Goal: Information Seeking & Learning: Check status

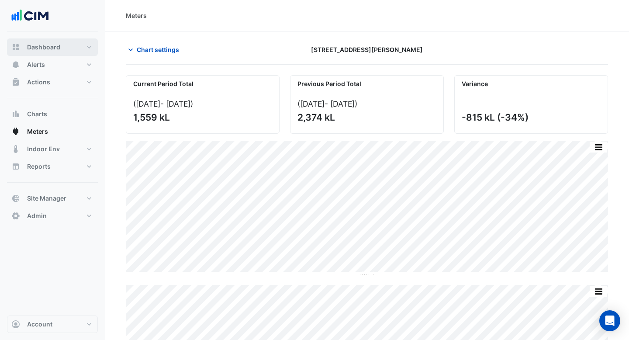
click at [54, 47] on span "Dashboard" at bounding box center [43, 47] width 33 height 9
select select "***"
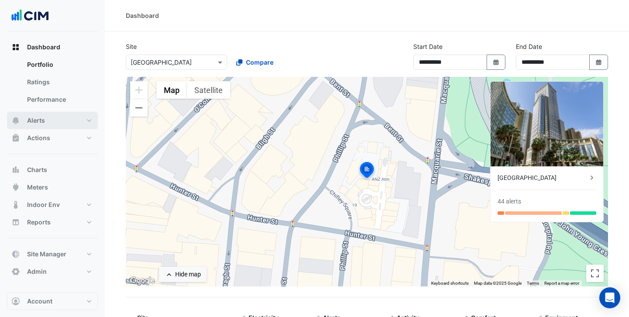
click at [54, 116] on button "Alerts" at bounding box center [52, 120] width 91 height 17
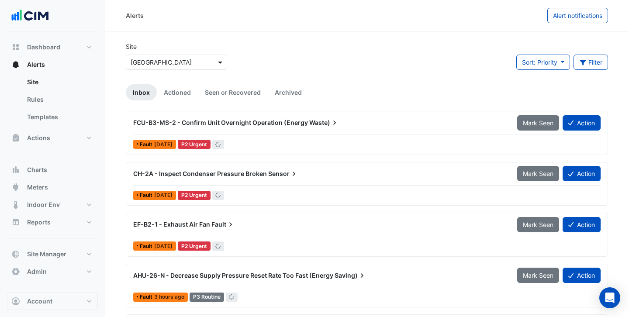
click at [220, 61] on span at bounding box center [221, 62] width 11 height 9
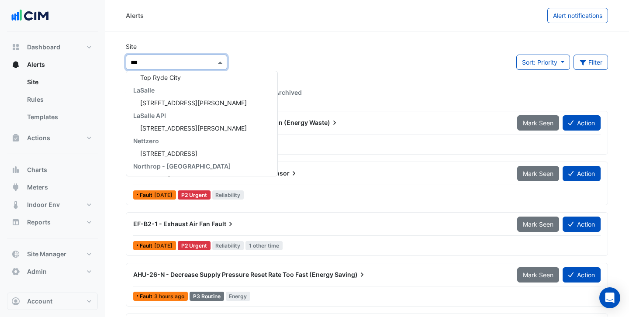
scroll to position [143, 0]
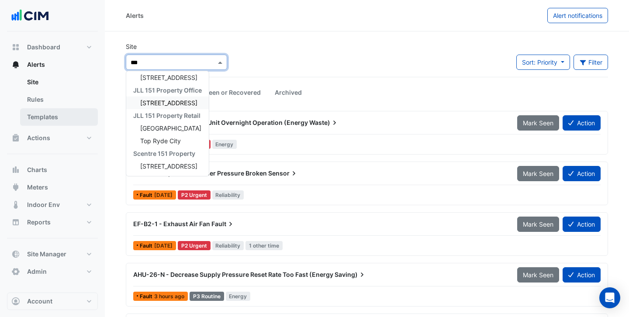
type input "***"
click at [52, 117] on link "Templates" at bounding box center [59, 116] width 78 height 17
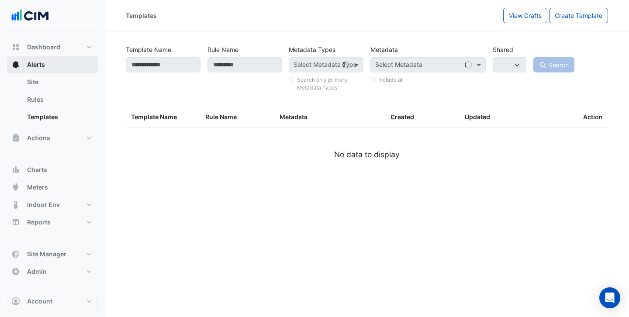
click at [40, 69] on span "Alerts" at bounding box center [36, 64] width 18 height 9
select select
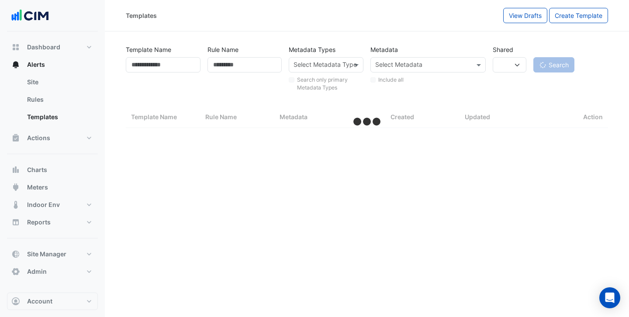
select select "***"
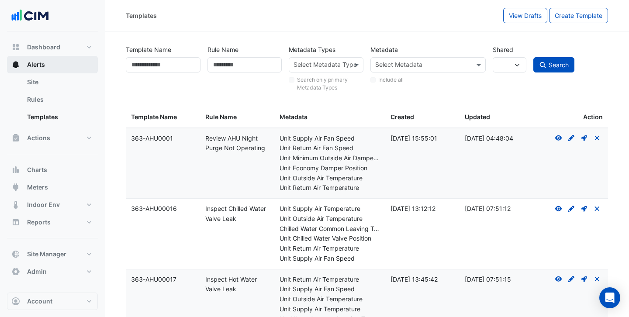
click at [57, 64] on button "Alerts" at bounding box center [52, 64] width 91 height 17
click at [40, 62] on span "Alerts" at bounding box center [36, 64] width 18 height 9
click at [38, 85] on link "Site" at bounding box center [59, 81] width 78 height 17
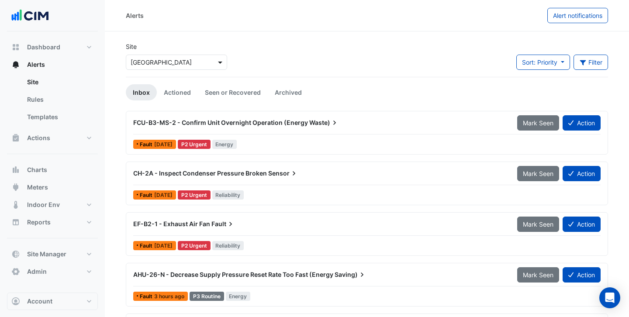
click at [217, 64] on span at bounding box center [221, 62] width 11 height 9
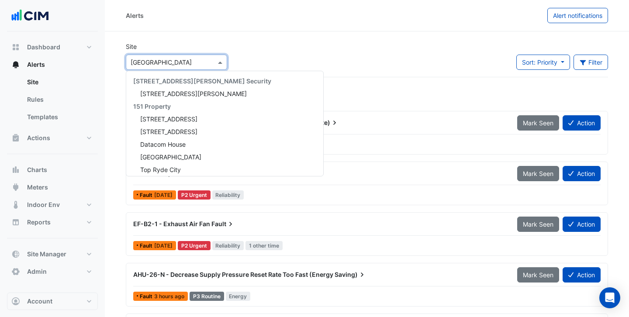
scroll to position [510, 0]
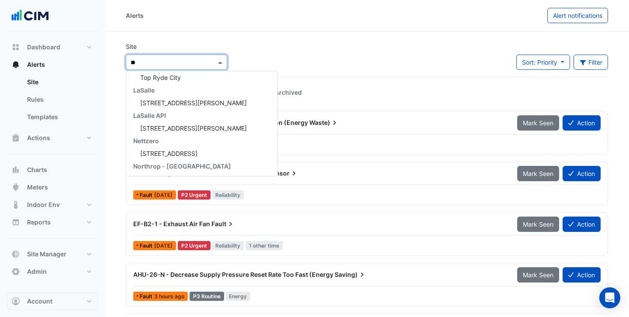
type input "***"
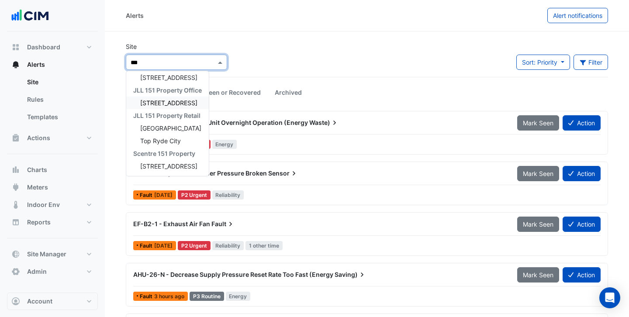
click at [174, 101] on span "[STREET_ADDRESS]" at bounding box center [168, 102] width 57 height 7
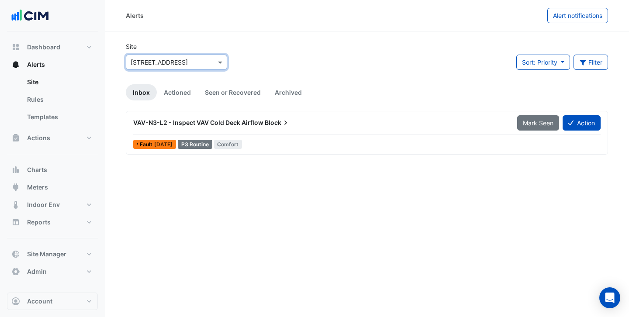
click at [214, 127] on div "VAV-N3-L2 - Inspect VAV Cold Deck Airflow Block" at bounding box center [320, 123] width 384 height 16
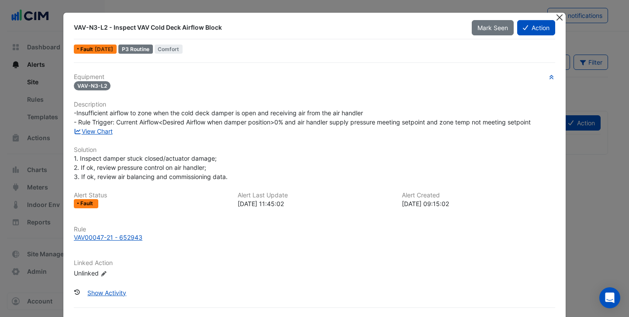
click at [558, 15] on button "Close" at bounding box center [559, 17] width 9 height 9
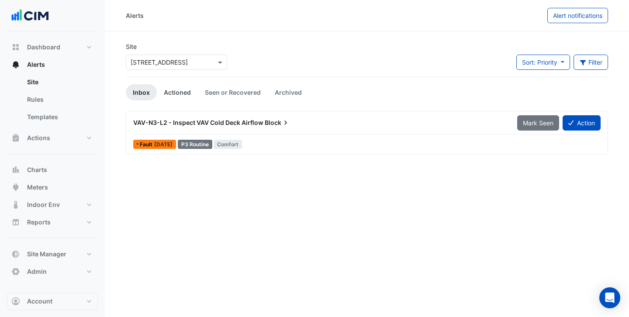
click at [188, 89] on link "Actioned" at bounding box center [177, 92] width 41 height 16
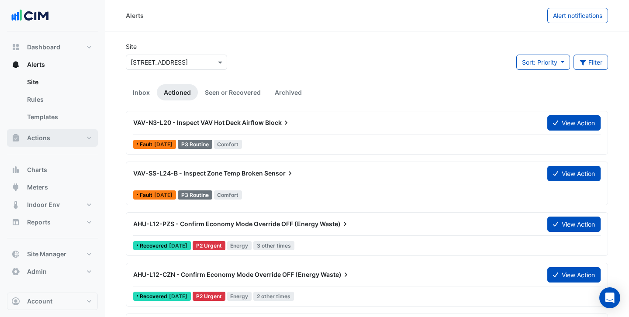
click at [46, 138] on span "Actions" at bounding box center [38, 138] width 23 height 9
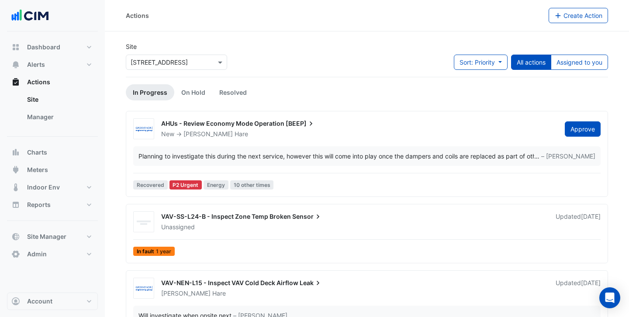
click at [344, 127] on div "AHUs - Review Economy Mode Operation [BEEP]" at bounding box center [357, 124] width 393 height 10
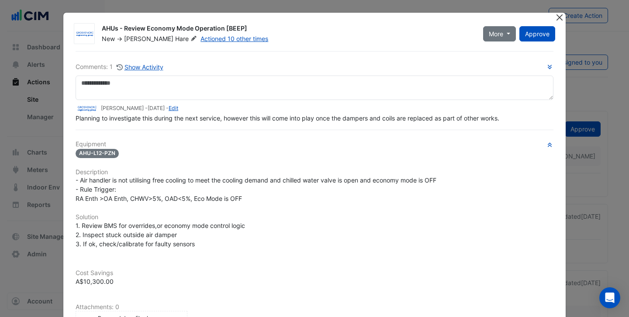
click at [559, 17] on button "Close" at bounding box center [559, 17] width 9 height 9
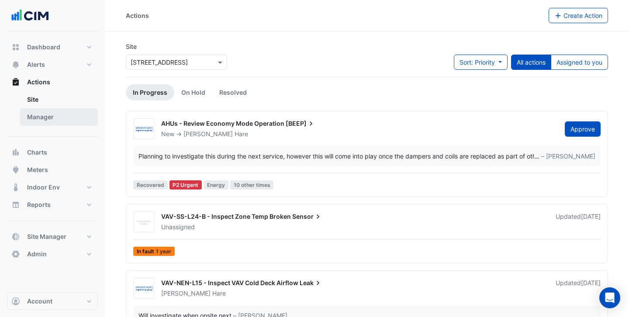
click at [48, 123] on link "Manager" at bounding box center [59, 116] width 78 height 17
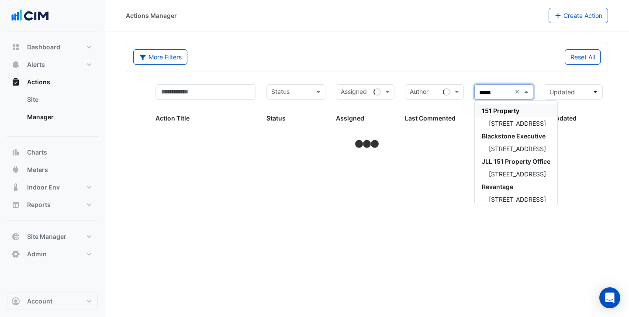
type input "******"
click at [511, 120] on span "[STREET_ADDRESS]" at bounding box center [517, 123] width 57 height 7
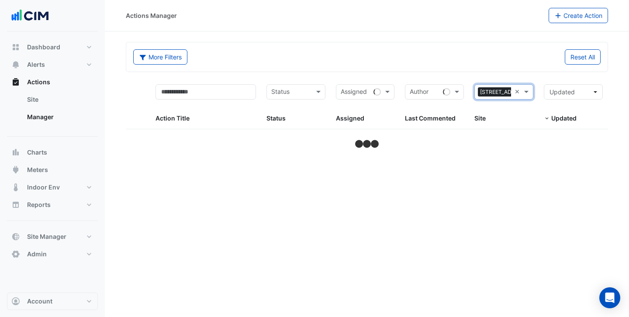
select select "***"
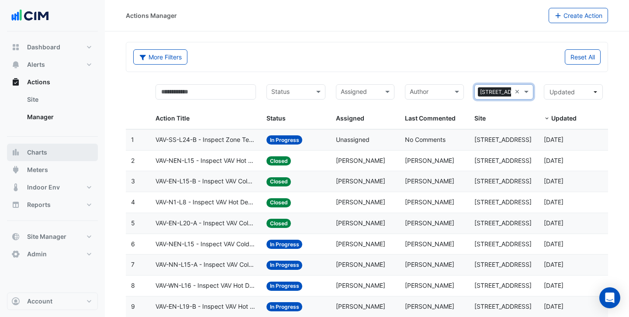
click at [49, 151] on button "Charts" at bounding box center [52, 152] width 91 height 17
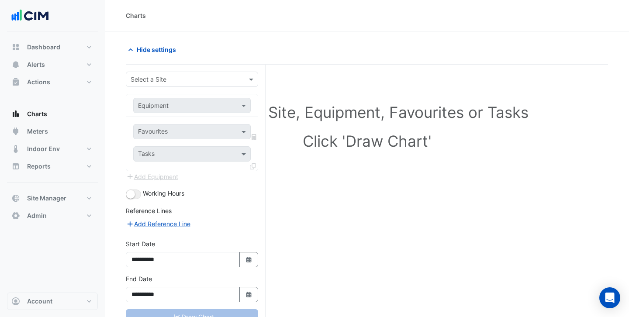
click at [224, 77] on input "text" at bounding box center [183, 79] width 105 height 9
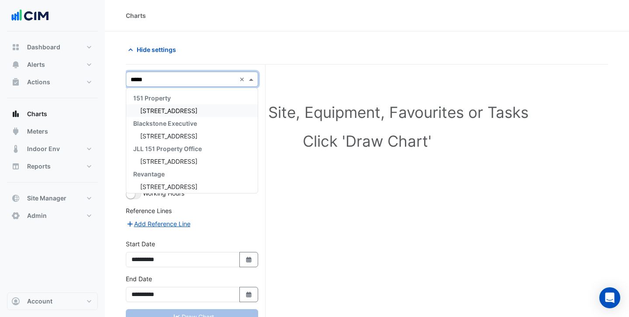
type input "******"
click at [219, 111] on div "[STREET_ADDRESS]" at bounding box center [191, 110] width 131 height 13
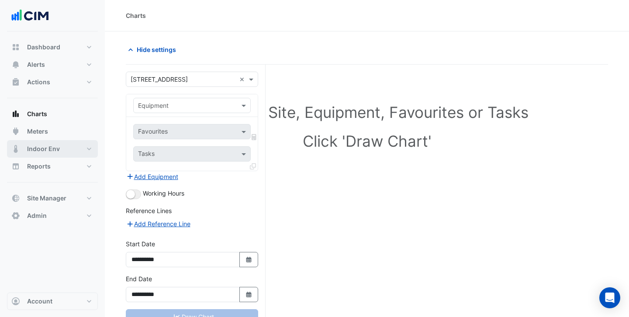
click at [42, 150] on span "Indoor Env" at bounding box center [43, 149] width 33 height 9
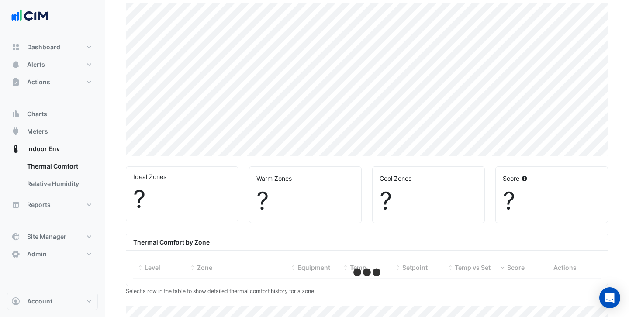
select select "***"
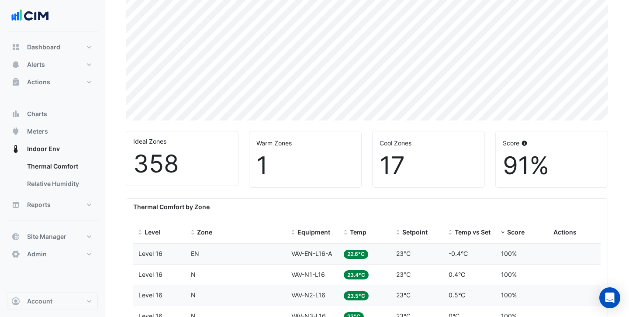
scroll to position [178, 0]
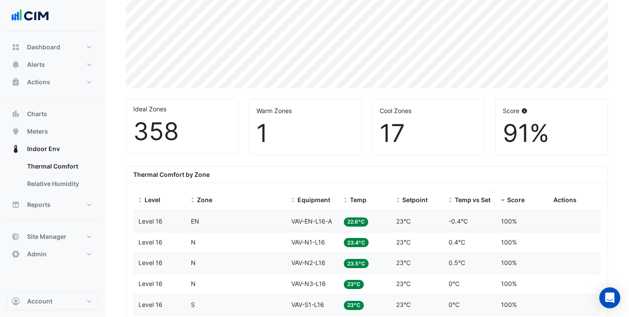
click at [463, 202] on span "Temp vs Setpoint" at bounding box center [481, 199] width 52 height 7
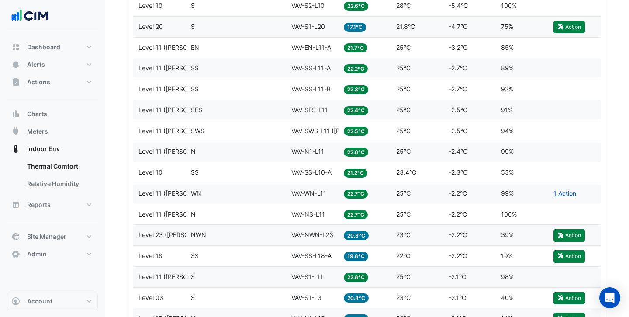
scroll to position [551, 0]
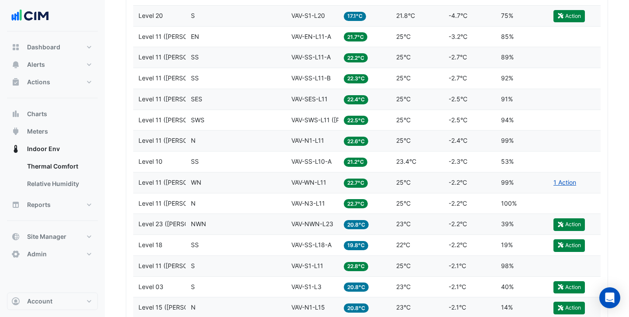
click at [422, 229] on datatable-body-cell "Setpoint 23°C" at bounding box center [417, 224] width 52 height 21
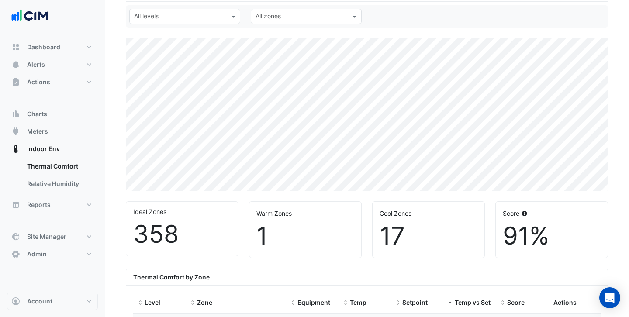
scroll to position [0, 0]
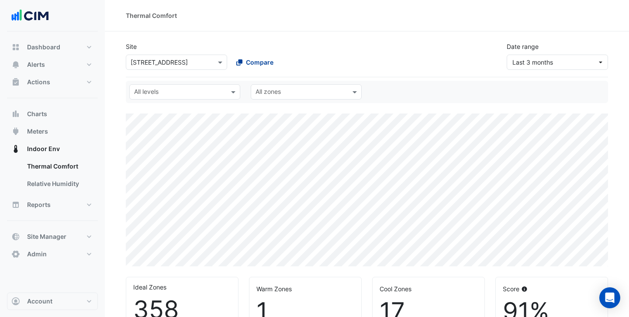
click at [241, 62] on icon at bounding box center [239, 62] width 6 height 6
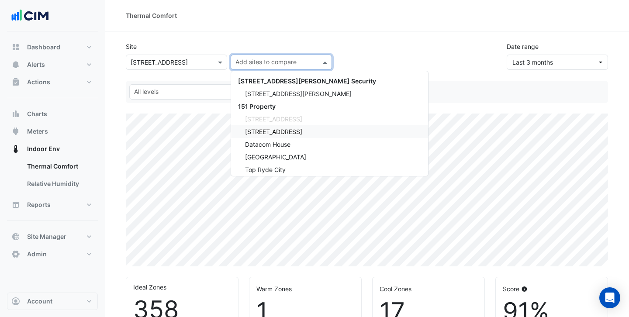
click at [254, 134] on span "[STREET_ADDRESS]" at bounding box center [273, 131] width 57 height 7
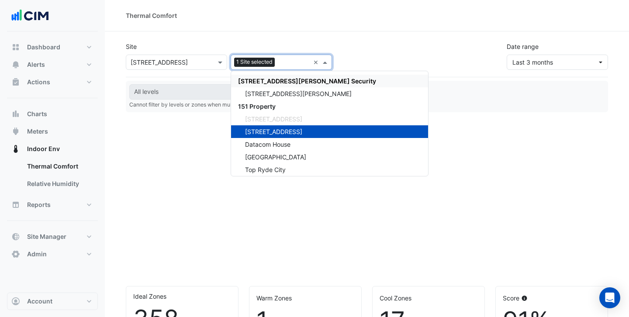
click at [397, 59] on div "Site × [STREET_ADDRESS] 1 Site selected × [STREET_ADDRESS][PERSON_NAME] Securit…" at bounding box center [367, 52] width 493 height 35
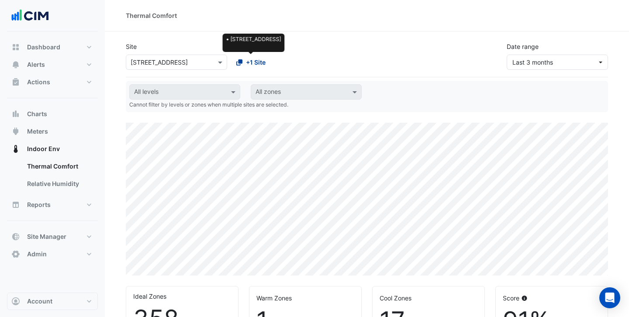
click at [243, 61] on div "+1 Site" at bounding box center [250, 62] width 29 height 9
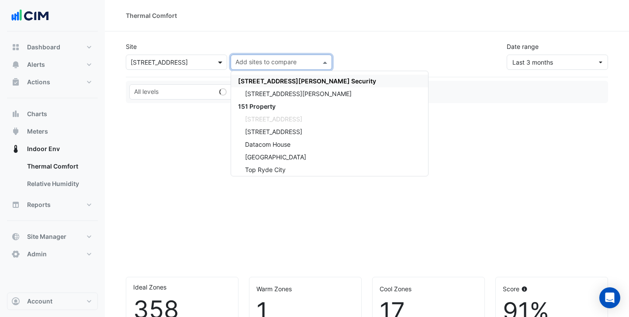
click at [217, 61] on span at bounding box center [221, 62] width 11 height 9
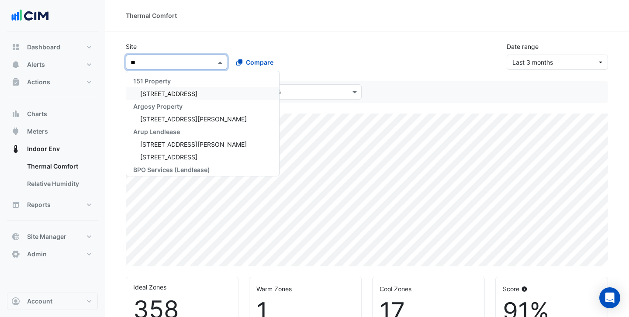
type input "**"
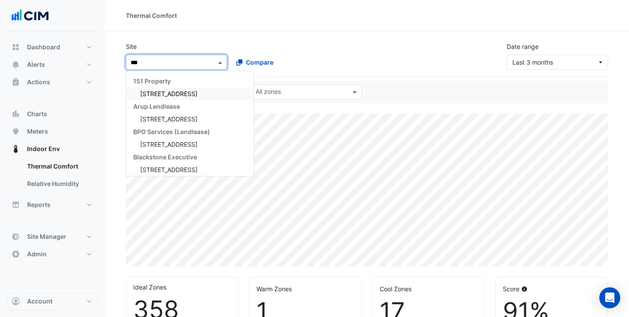
click at [197, 91] on div "[STREET_ADDRESS]" at bounding box center [189, 93] width 127 height 13
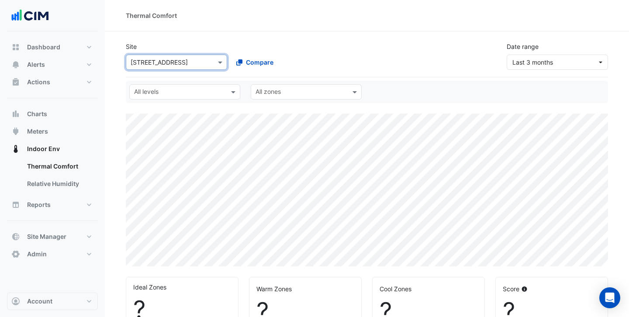
scroll to position [131, 0]
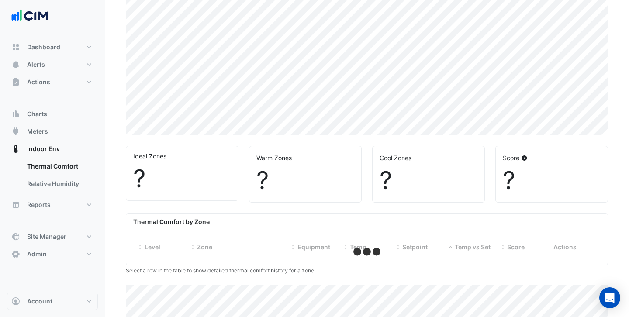
select select "***"
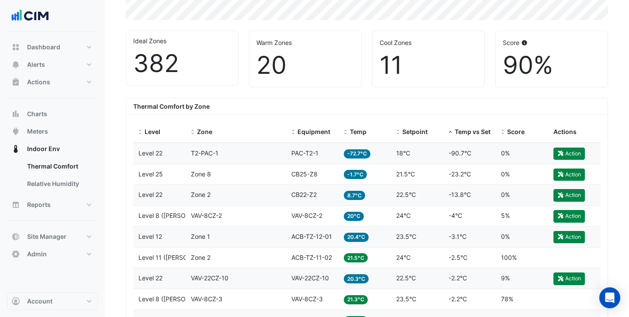
scroll to position [260, 0]
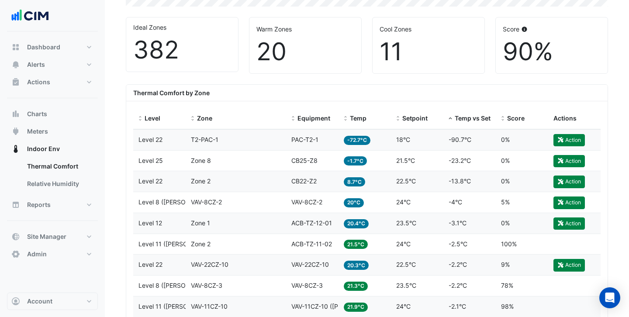
click at [388, 203] on datatable-body-cell "Temp 20°C" at bounding box center [364, 202] width 52 height 21
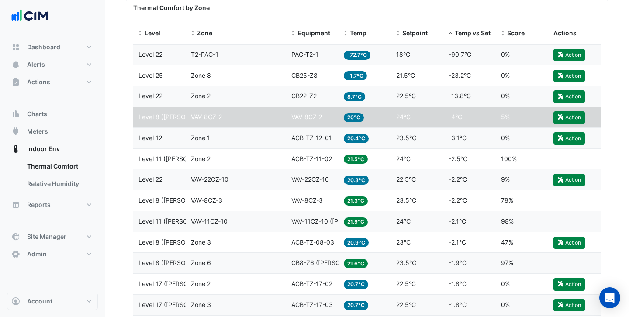
scroll to position [346, 0]
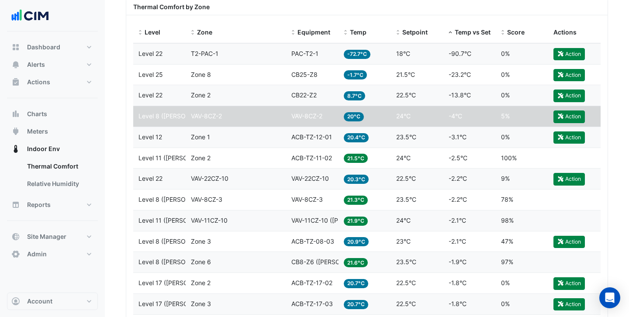
click at [258, 182] on div "Zone VAV-22CZ-10" at bounding box center [236, 179] width 90 height 10
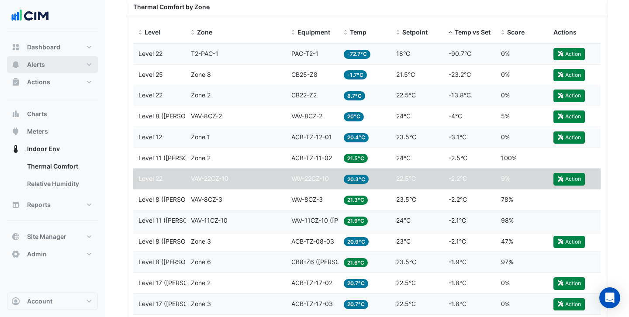
click at [39, 66] on span "Alerts" at bounding box center [36, 64] width 18 height 9
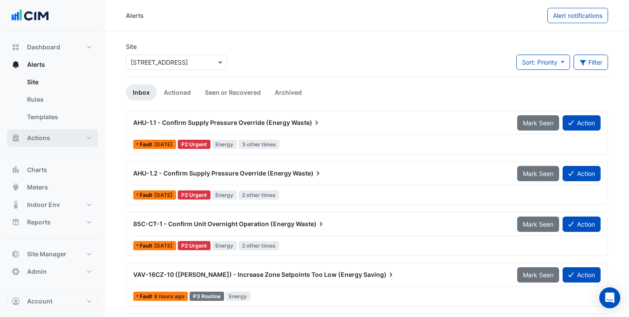
click at [47, 138] on span "Actions" at bounding box center [38, 138] width 23 height 9
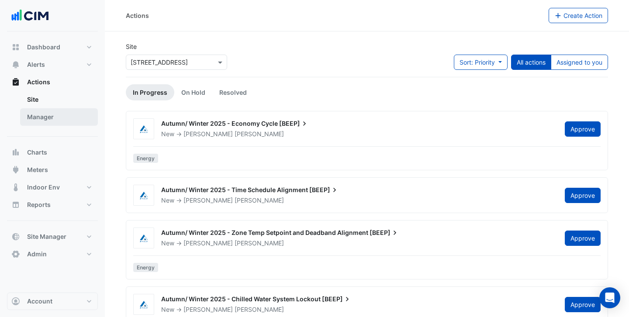
click at [48, 114] on link "Manager" at bounding box center [59, 116] width 78 height 17
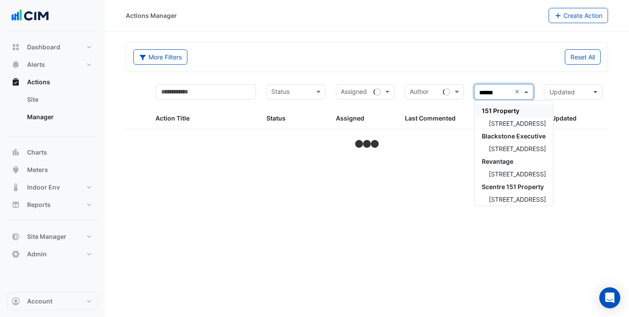
type input "*******"
select select "***"
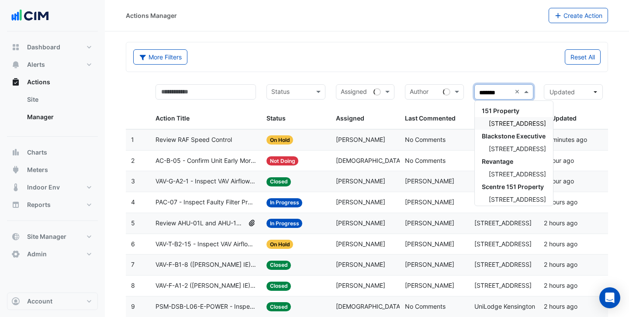
click at [525, 123] on span "[STREET_ADDRESS]" at bounding box center [517, 123] width 57 height 7
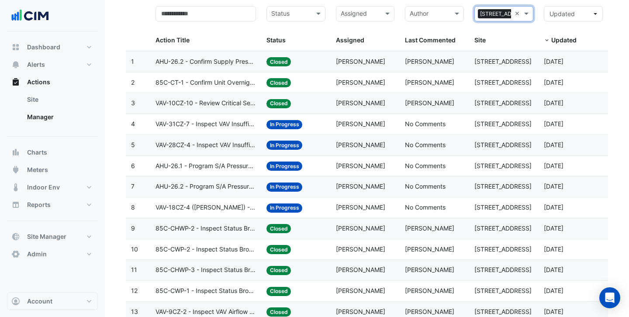
scroll to position [88, 0]
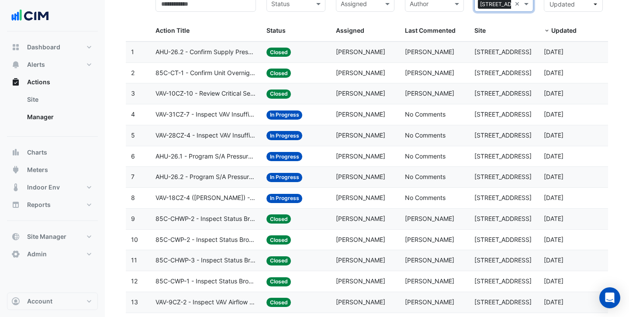
click at [241, 134] on span "VAV-28CZ-4 - Inspect VAV Insufficient Cooling" at bounding box center [205, 136] width 100 height 10
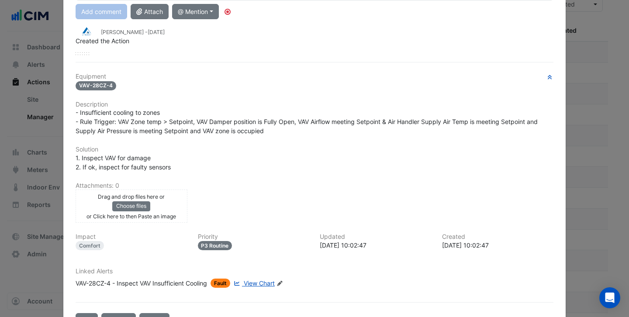
scroll to position [0, 0]
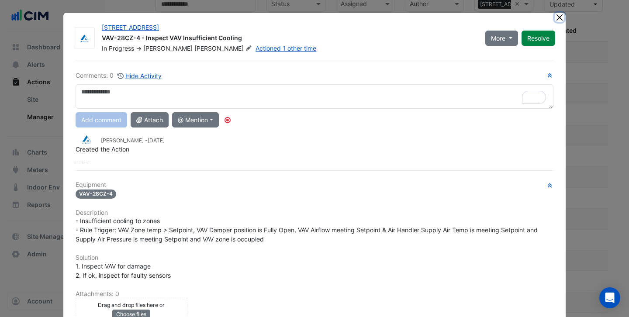
click at [560, 16] on button "Close" at bounding box center [559, 17] width 9 height 9
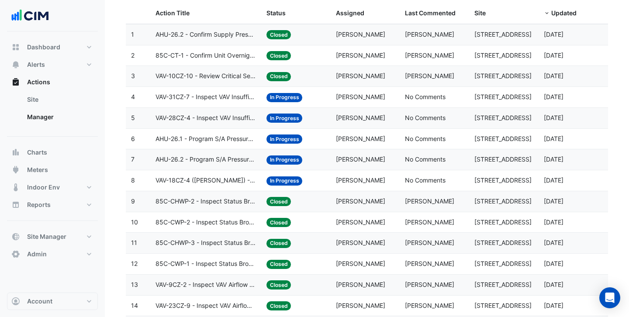
scroll to position [132, 0]
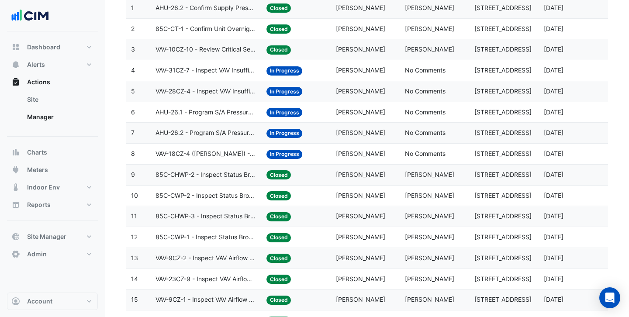
click at [338, 172] on span "[PERSON_NAME]" at bounding box center [360, 174] width 49 height 7
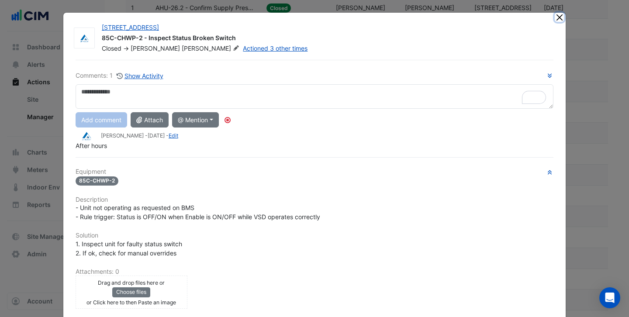
click at [560, 17] on button "Close" at bounding box center [559, 17] width 9 height 9
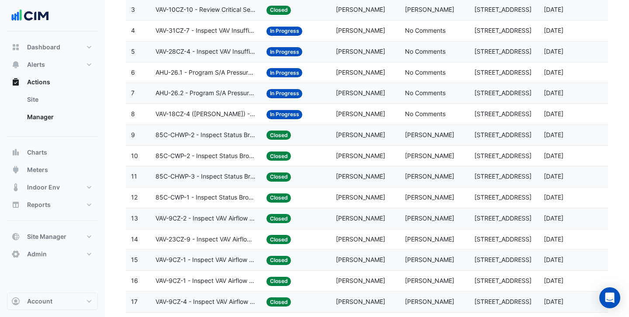
scroll to position [200, 0]
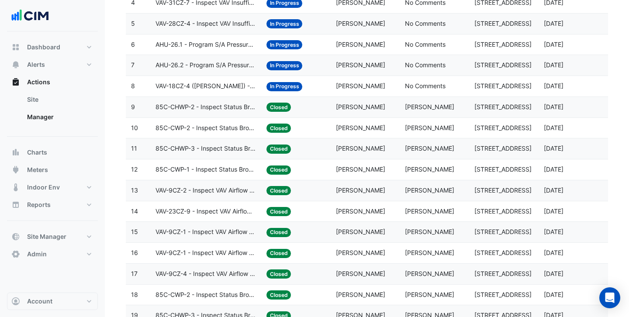
click at [218, 191] on span "VAV-9CZ-2 - Inspect VAV Airflow Leak" at bounding box center [205, 191] width 100 height 10
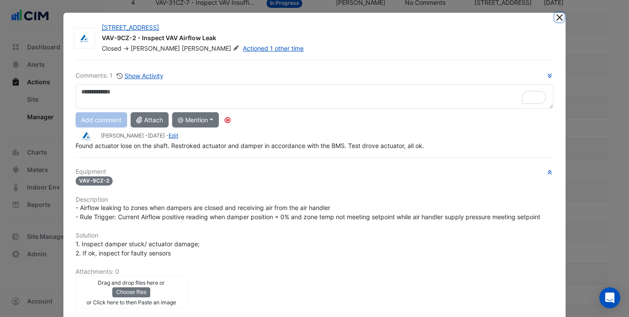
click at [561, 18] on button "Close" at bounding box center [559, 17] width 9 height 9
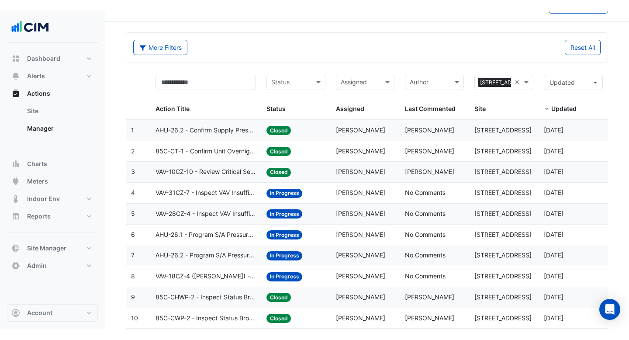
scroll to position [0, 0]
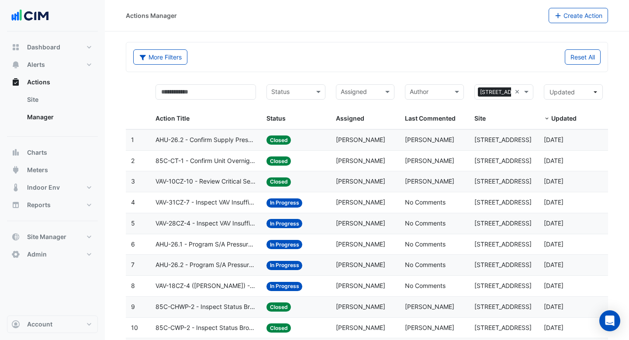
select select "***"
click at [54, 69] on button "Alerts" at bounding box center [52, 64] width 91 height 17
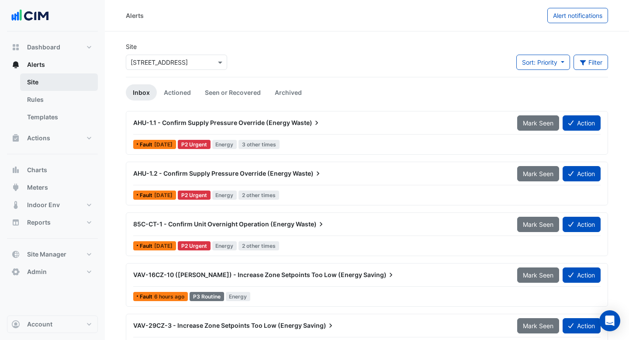
click at [67, 75] on link "Site" at bounding box center [59, 81] width 78 height 17
click at [199, 58] on input "text" at bounding box center [168, 62] width 74 height 9
click at [198, 61] on input "text" at bounding box center [168, 62] width 74 height 9
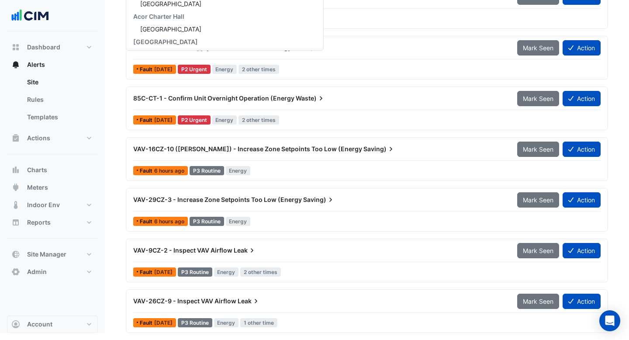
scroll to position [431, 0]
click at [205, 32] on div "[GEOGRAPHIC_DATA]" at bounding box center [224, 30] width 197 height 13
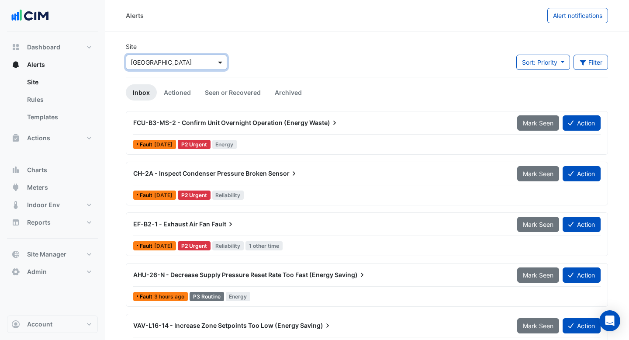
click at [221, 59] on span at bounding box center [221, 62] width 11 height 9
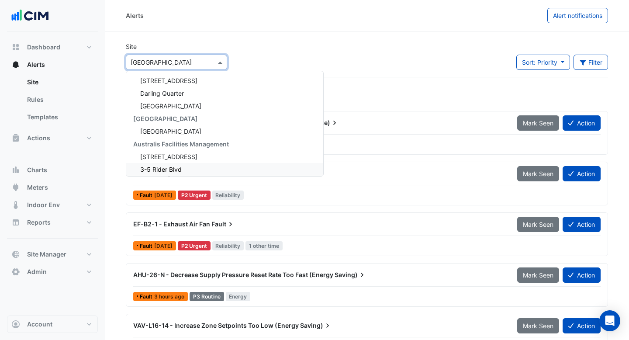
scroll to position [826, 0]
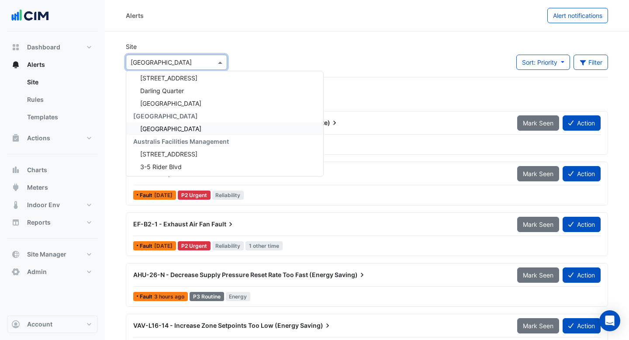
click at [196, 129] on div "[GEOGRAPHIC_DATA]" at bounding box center [224, 128] width 197 height 13
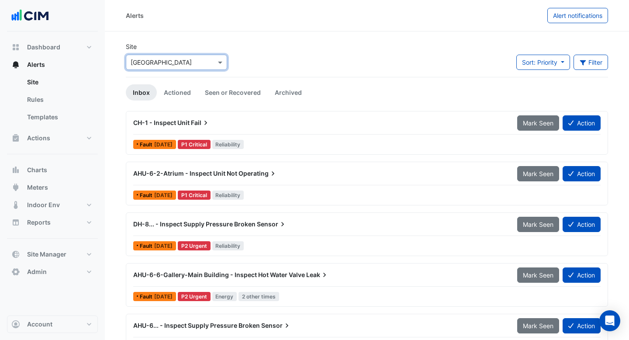
click at [206, 67] on div "× Australian Museum" at bounding box center [176, 62] width 101 height 15
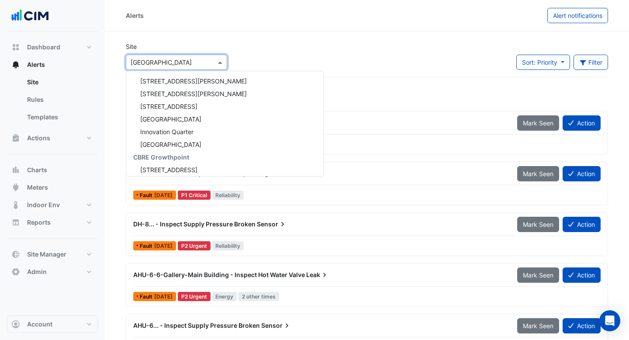
scroll to position [3851, 0]
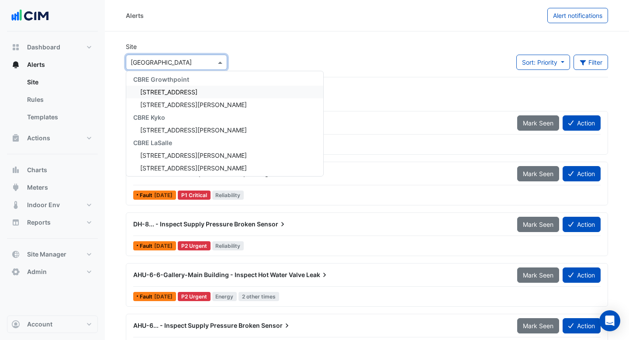
click at [197, 89] on span "[STREET_ADDRESS]" at bounding box center [168, 91] width 57 height 7
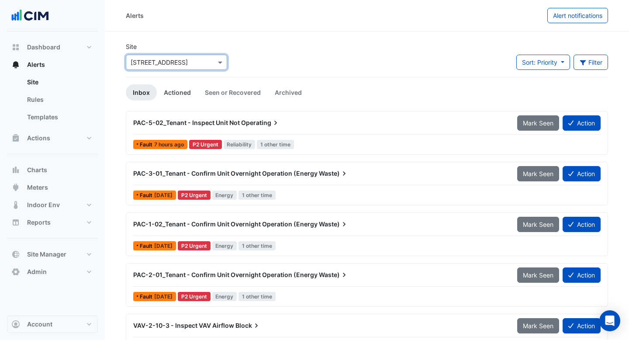
click at [186, 92] on link "Actioned" at bounding box center [177, 92] width 41 height 16
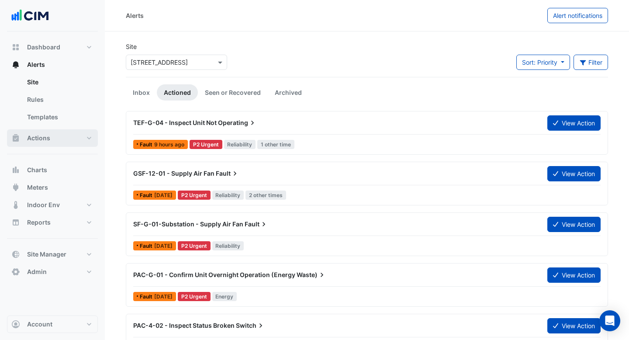
click at [39, 140] on span "Actions" at bounding box center [38, 138] width 23 height 9
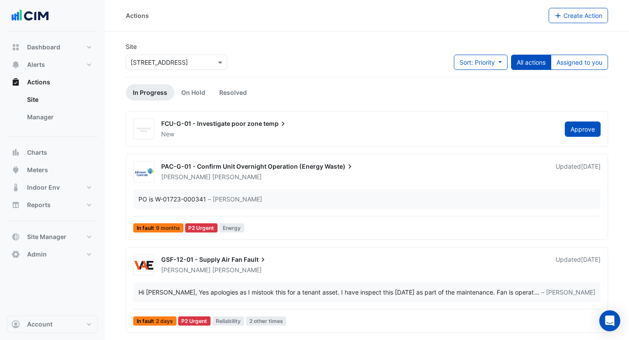
click at [218, 66] on div "× 15 Green Square Close" at bounding box center [176, 62] width 101 height 15
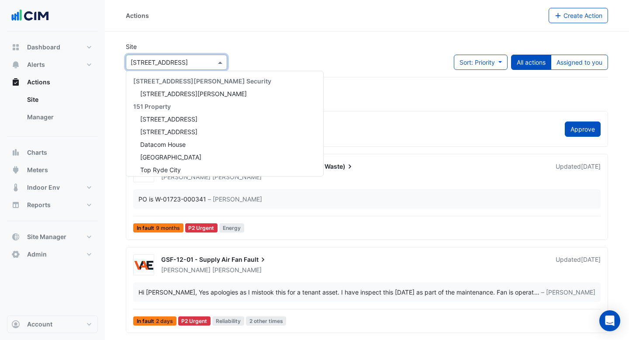
scroll to position [3865, 0]
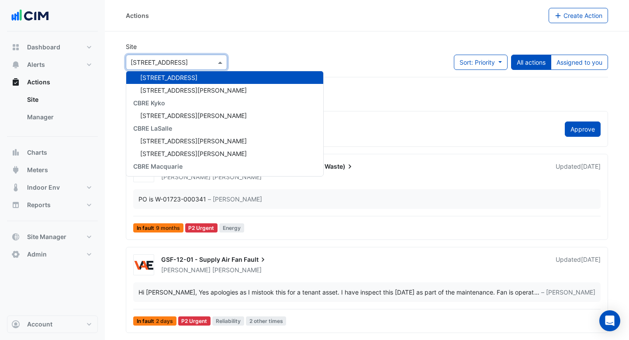
click at [257, 44] on div "Site × 15 Green Square Close 141 Walker Street Security 141 Walker Street 151 P…" at bounding box center [367, 59] width 493 height 35
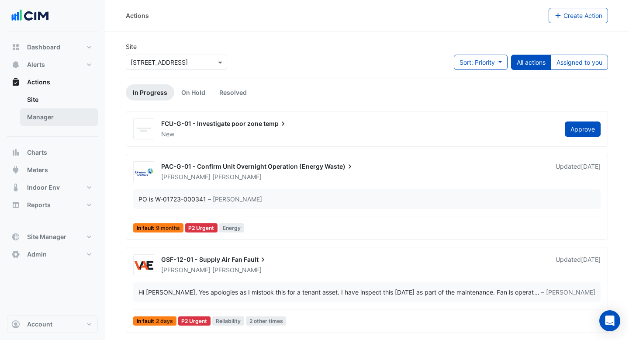
click at [48, 117] on link "Manager" at bounding box center [59, 116] width 78 height 17
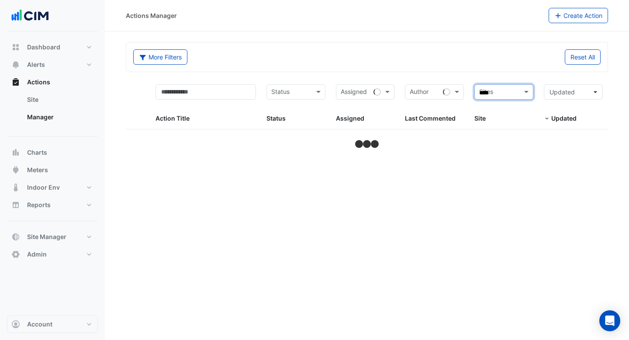
type input "*****"
select select "***"
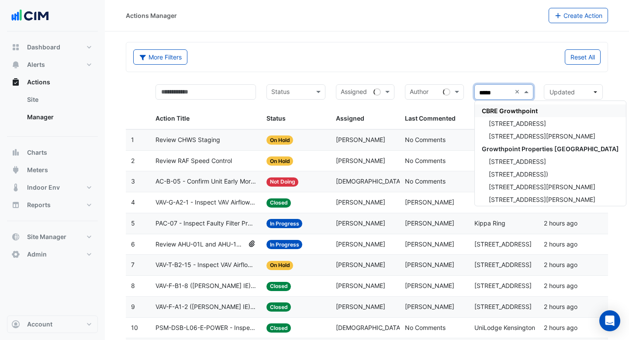
type input "******"
click at [531, 125] on span "[STREET_ADDRESS]" at bounding box center [517, 123] width 57 height 7
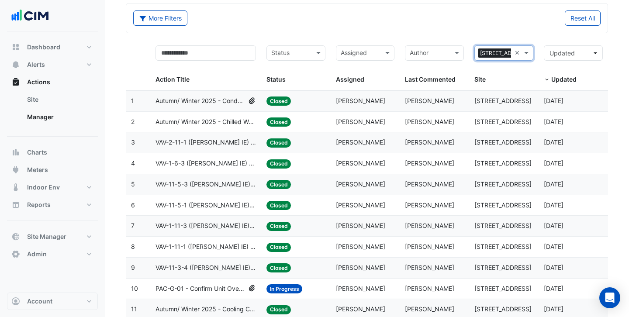
scroll to position [38, 0]
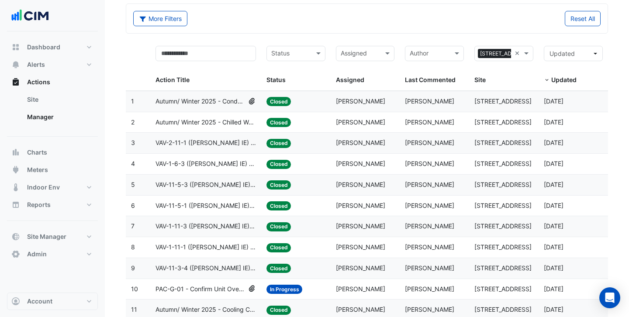
click at [241, 106] on span "Autumn/ Winter 2025 - Condenser Water System Temp Reset [BEEP]" at bounding box center [200, 101] width 90 height 10
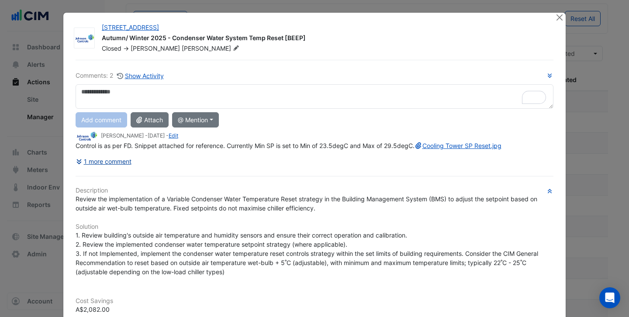
click at [106, 168] on button "1 more comment" at bounding box center [104, 161] width 56 height 15
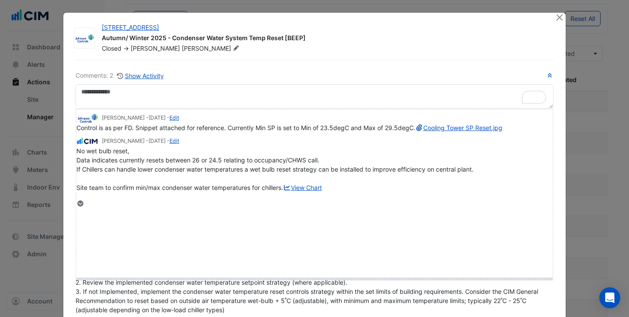
drag, startPoint x: 89, startPoint y: 207, endPoint x: 114, endPoint y: 275, distance: 72.4
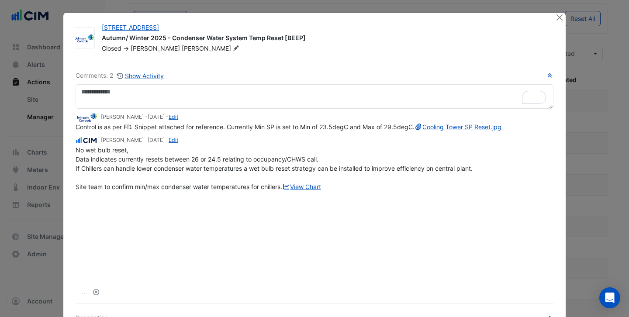
click at [560, 12] on div "15 Green Square Close Autumn/ Winter 2025 - Condenser Water System Temp Reset […" at bounding box center [314, 314] width 503 height 605
click at [559, 19] on button "Close" at bounding box center [559, 17] width 9 height 9
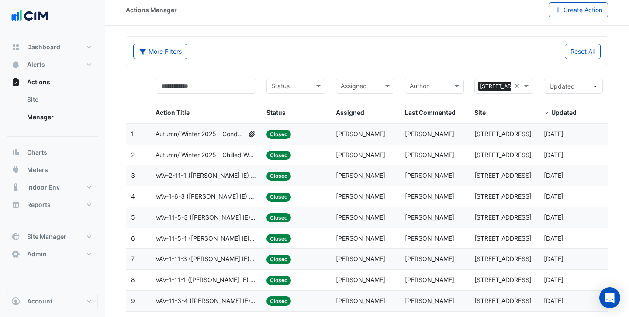
scroll to position [0, 0]
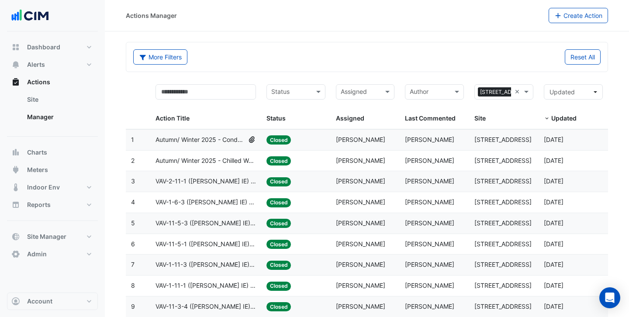
click at [511, 93] on div "× 15 Green Square Close ×" at bounding box center [503, 91] width 59 height 15
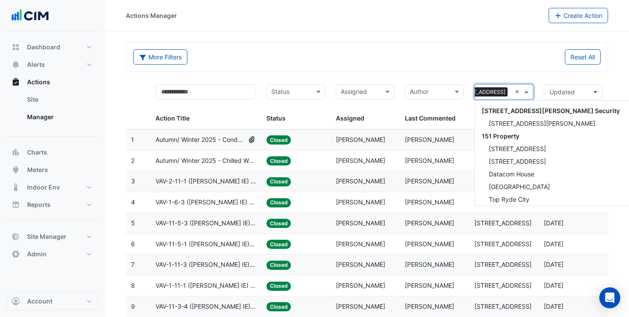
scroll to position [3865, 0]
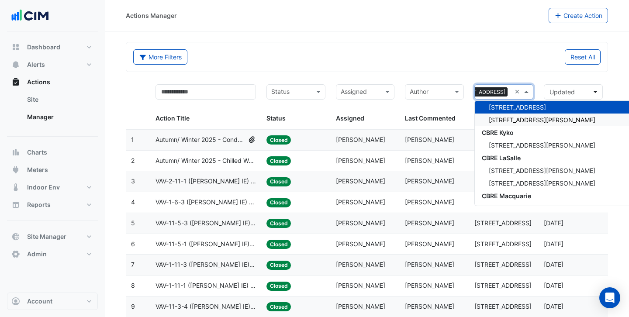
click at [507, 124] on div "[STREET_ADDRESS][PERSON_NAME]" at bounding box center [573, 120] width 197 height 13
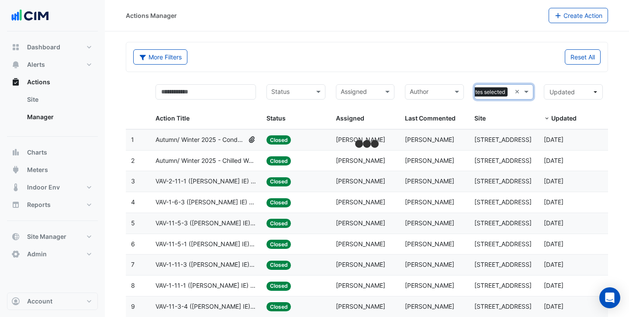
scroll to position [0, 15]
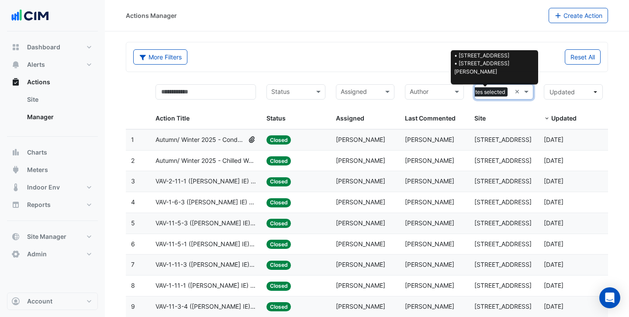
click at [504, 93] on span "2 Sites selected" at bounding box center [486, 92] width 44 height 10
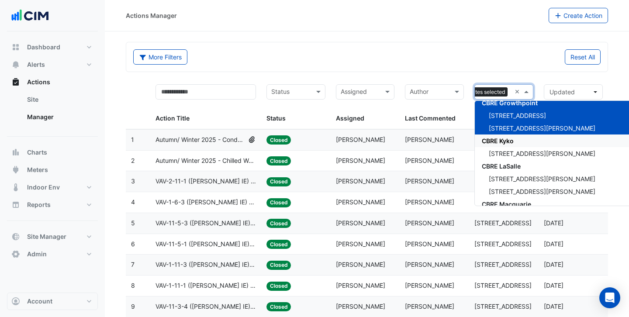
scroll to position [3858, 0]
click at [506, 119] on div "[STREET_ADDRESS]" at bounding box center [573, 115] width 197 height 13
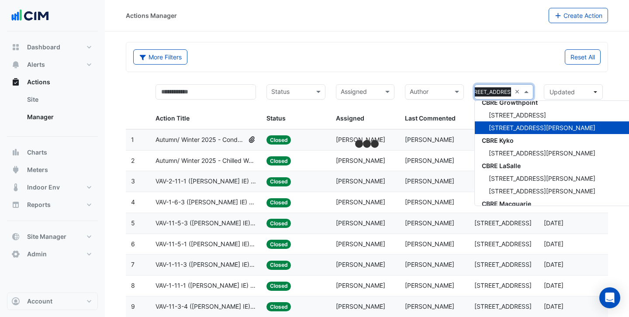
click at [467, 62] on div "Reset All" at bounding box center [486, 56] width 239 height 15
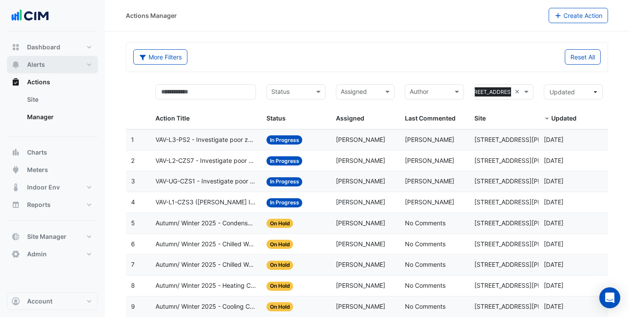
click at [50, 67] on button "Alerts" at bounding box center [52, 64] width 91 height 17
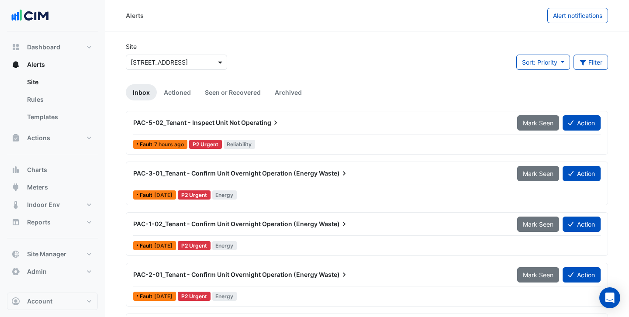
click at [219, 64] on span at bounding box center [221, 62] width 11 height 9
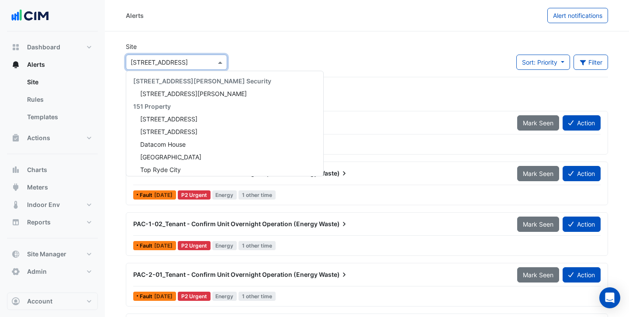
scroll to position [3865, 0]
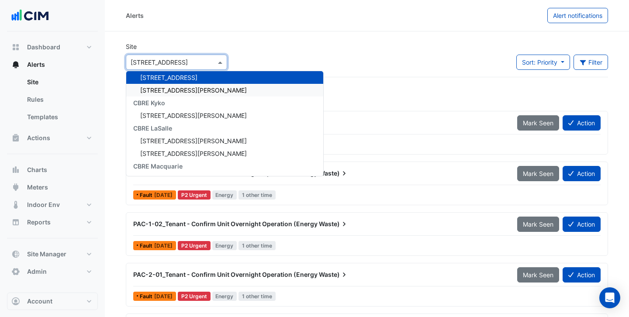
click at [200, 89] on div "[STREET_ADDRESS][PERSON_NAME]" at bounding box center [224, 90] width 197 height 13
